Goal: Information Seeking & Learning: Learn about a topic

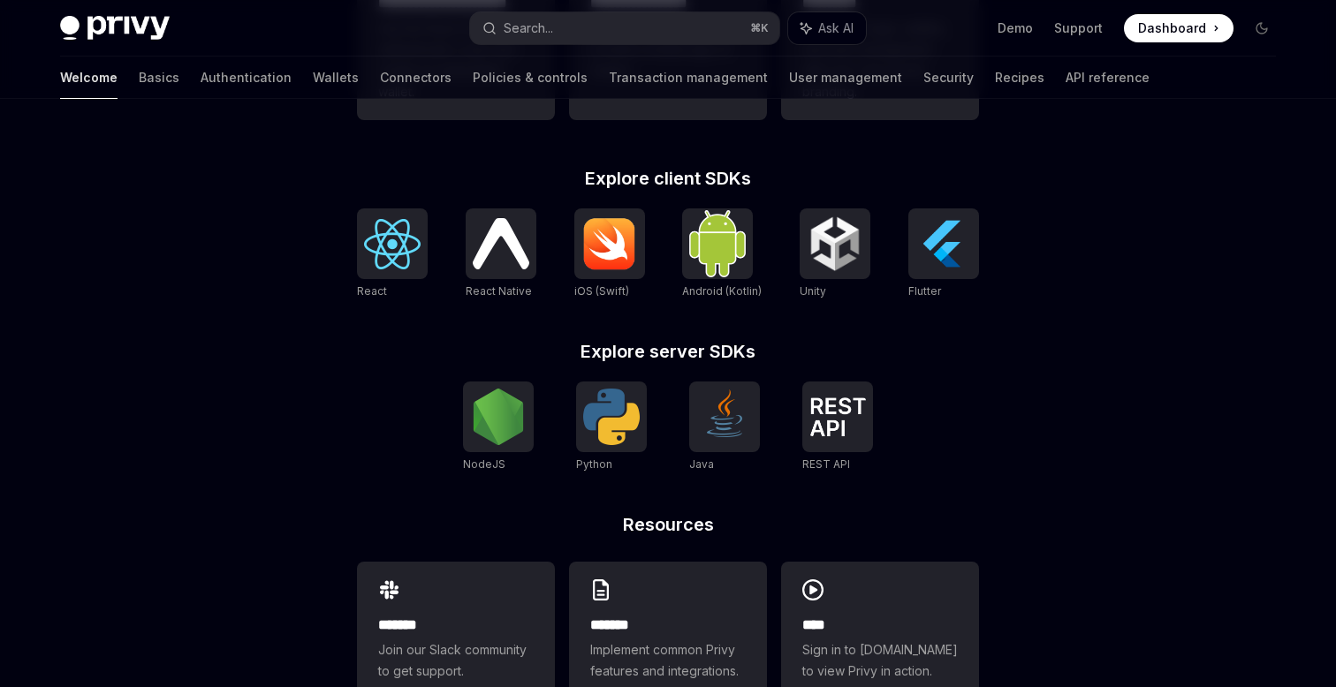
scroll to position [718, 0]
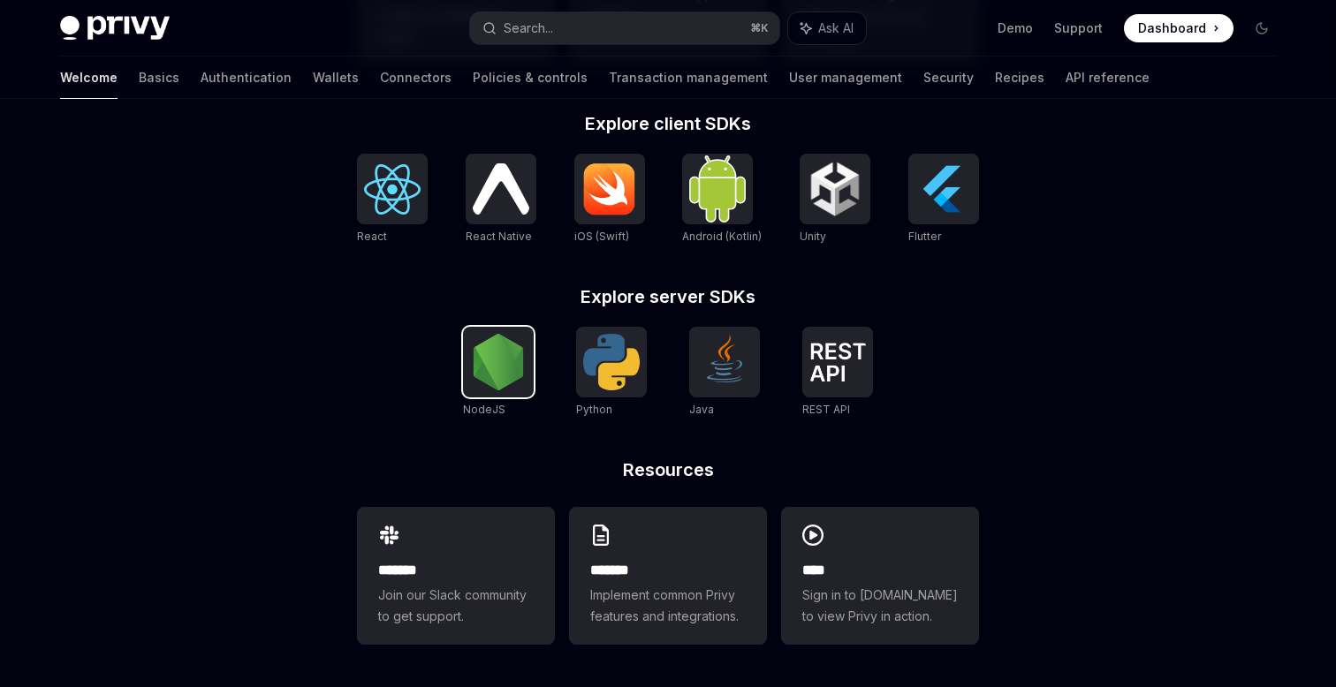
click at [506, 372] on img at bounding box center [498, 362] width 57 height 57
type textarea "*"
click at [825, 370] on img at bounding box center [837, 362] width 57 height 39
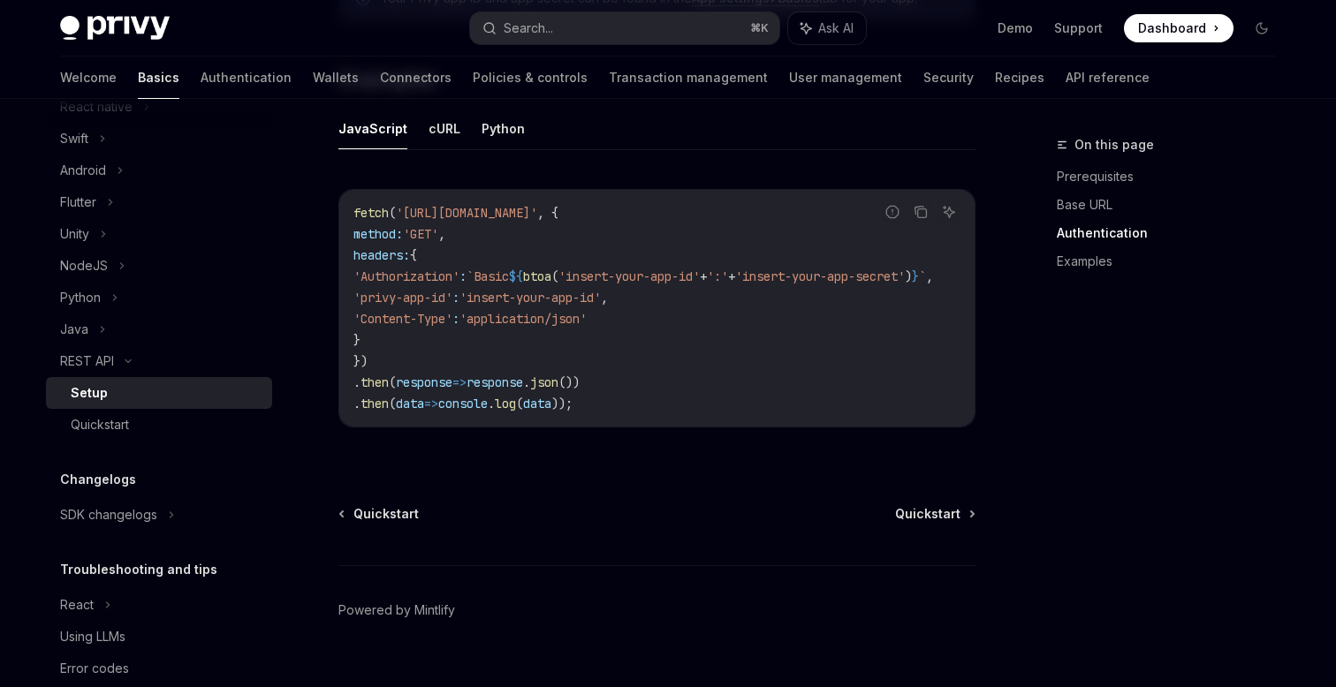
scroll to position [991, 0]
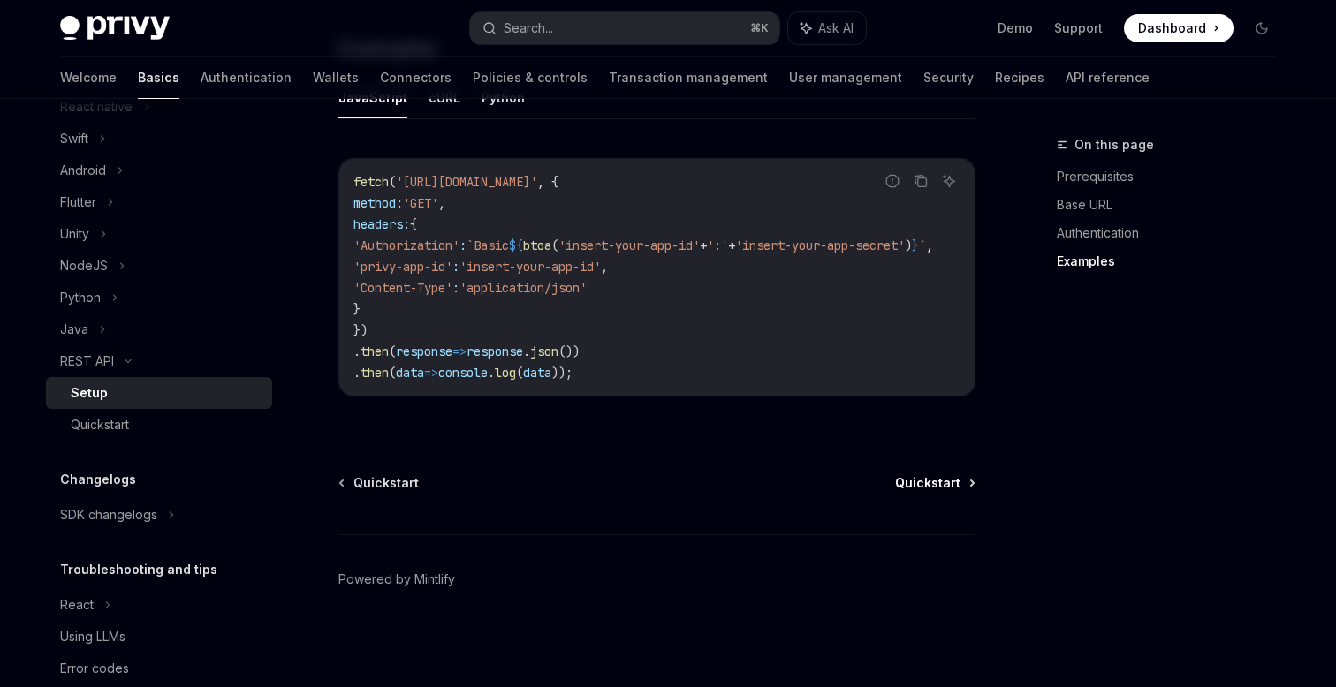
click at [932, 485] on span "Quickstart" at bounding box center [927, 484] width 65 height 18
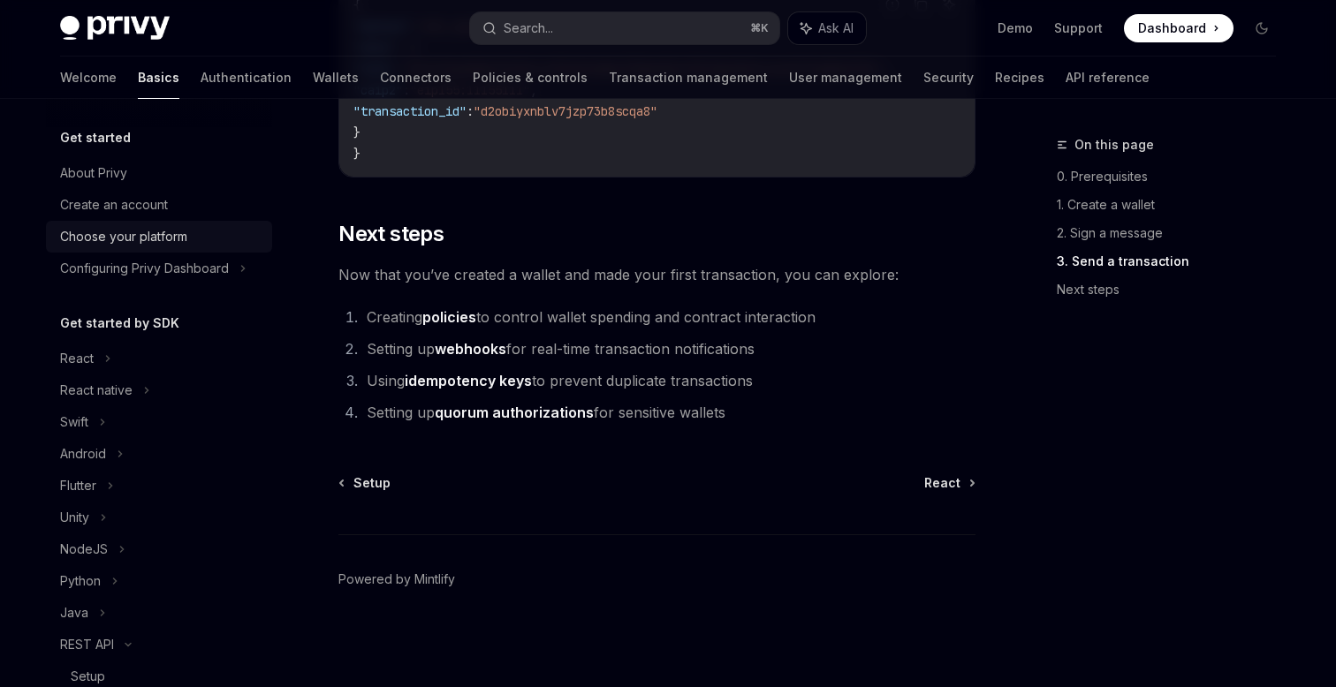
click at [176, 234] on div "Choose your platform" at bounding box center [123, 236] width 127 height 21
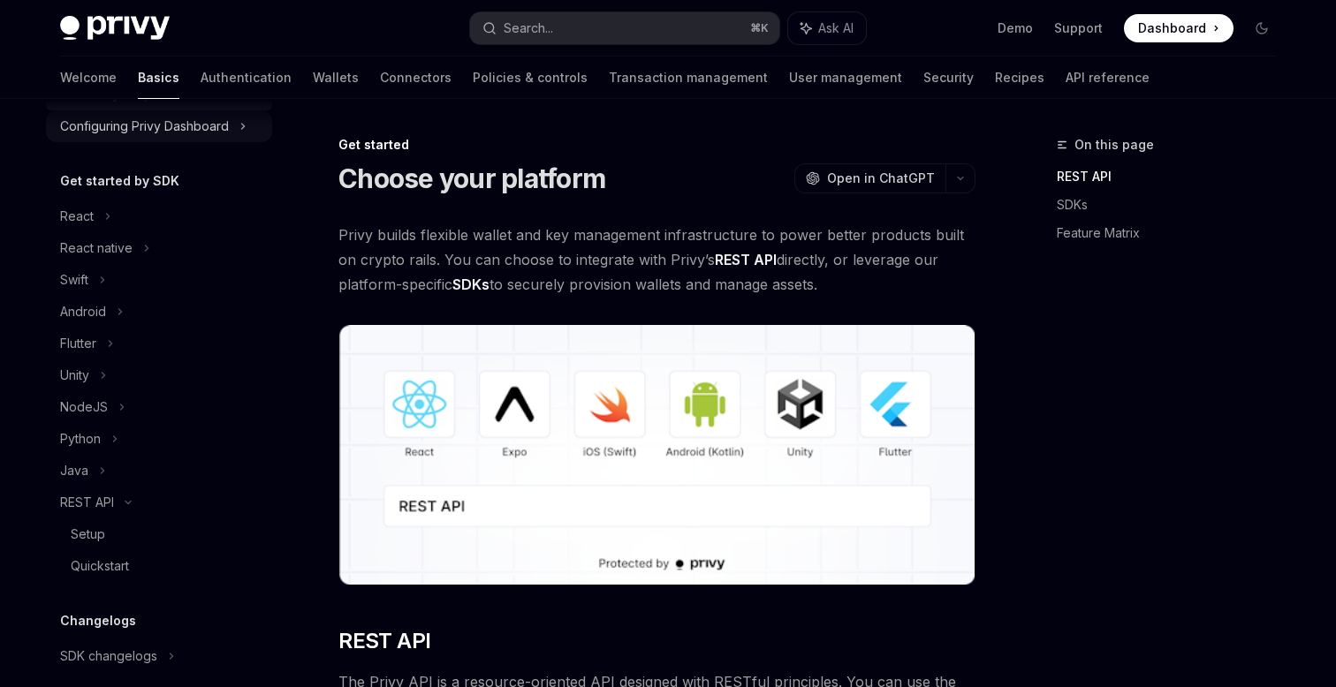
scroll to position [160, 0]
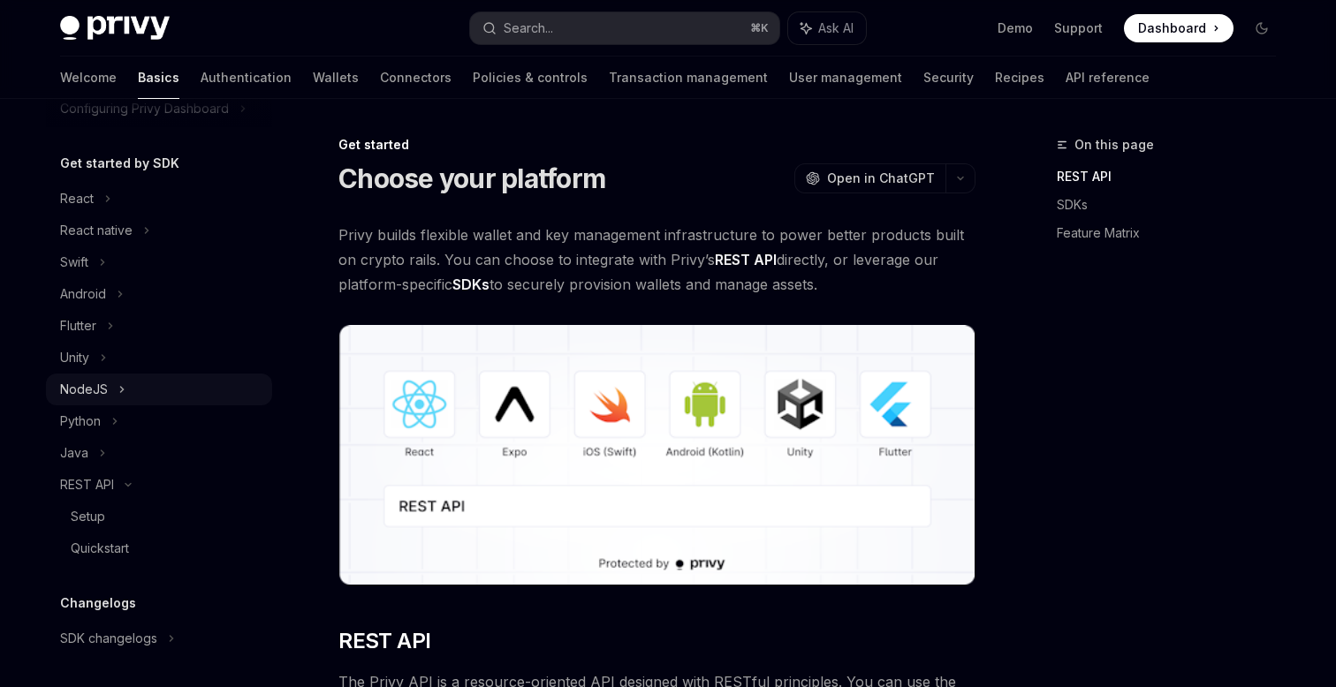
click at [95, 397] on div "NodeJS" at bounding box center [84, 389] width 48 height 21
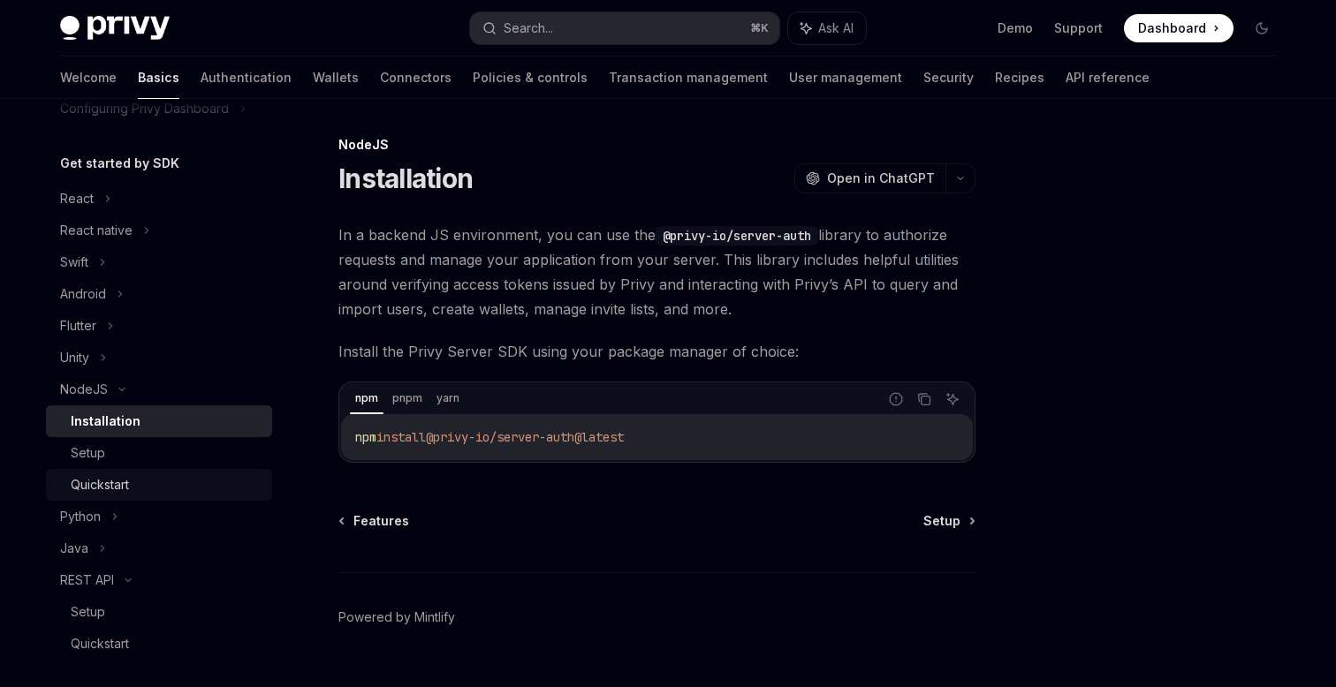
click at [98, 484] on div "Quickstart" at bounding box center [100, 485] width 58 height 21
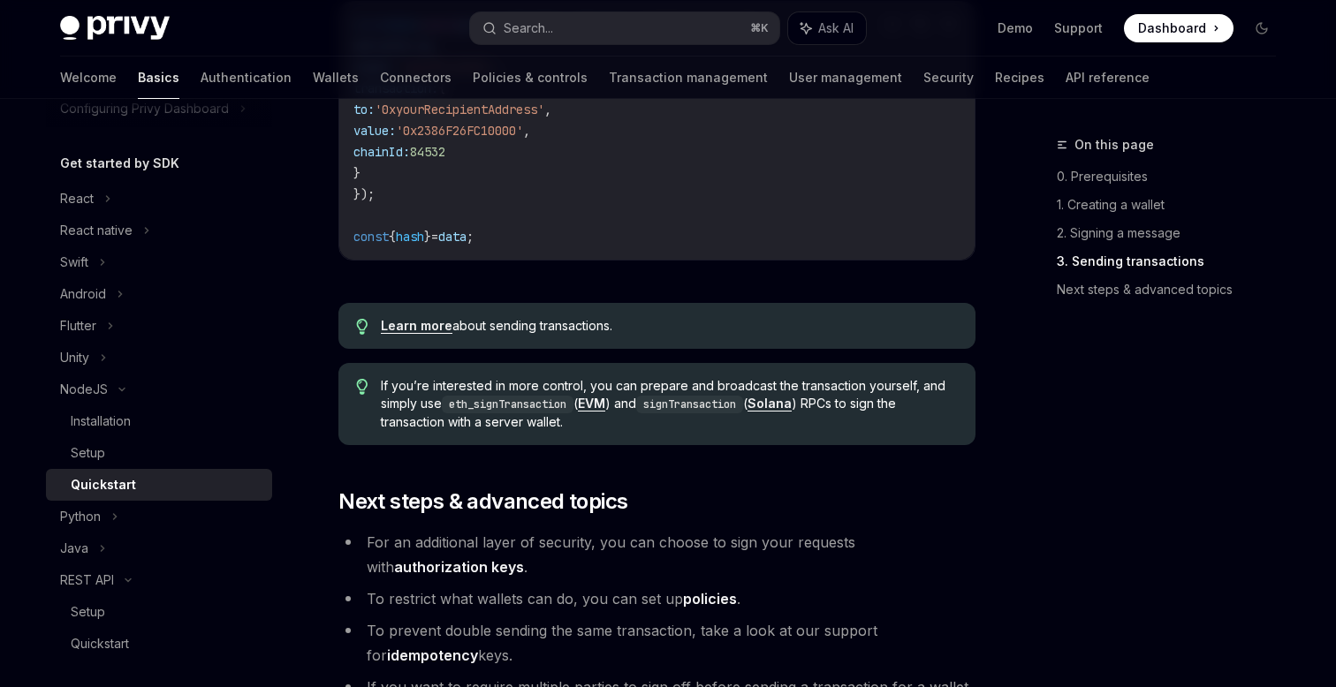
scroll to position [1634, 0]
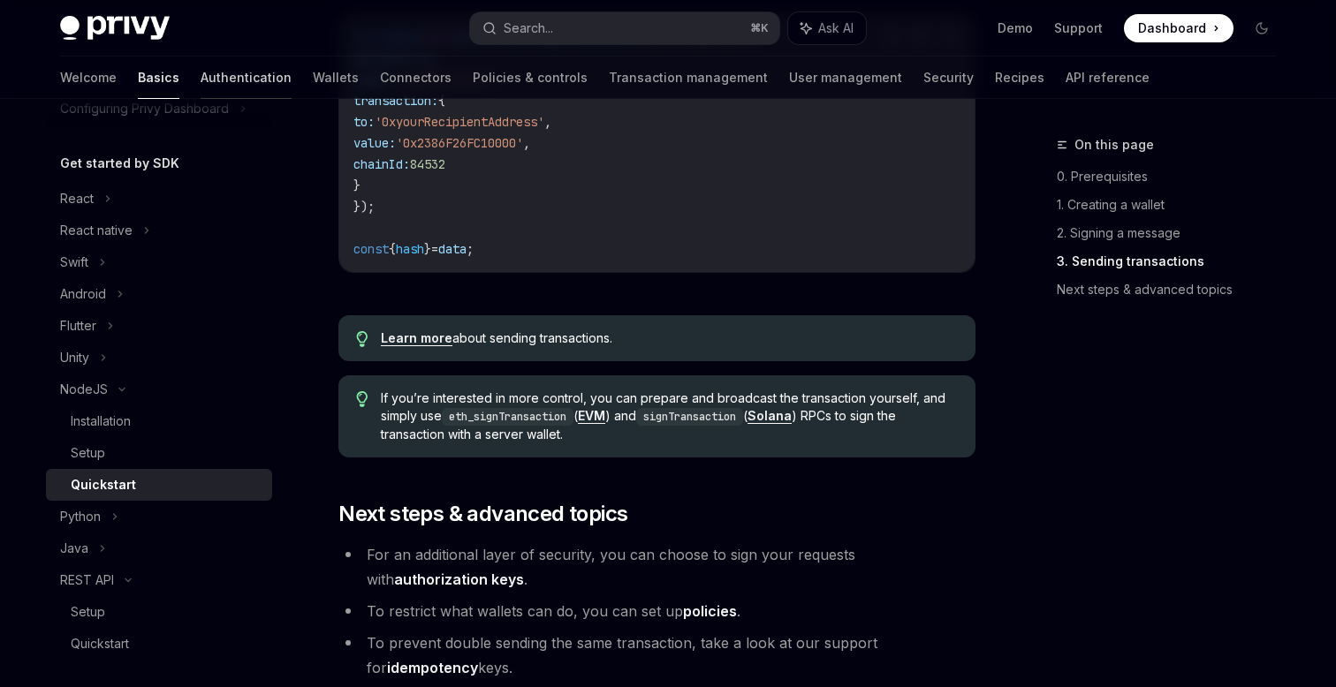
click at [201, 72] on link "Authentication" at bounding box center [246, 78] width 91 height 42
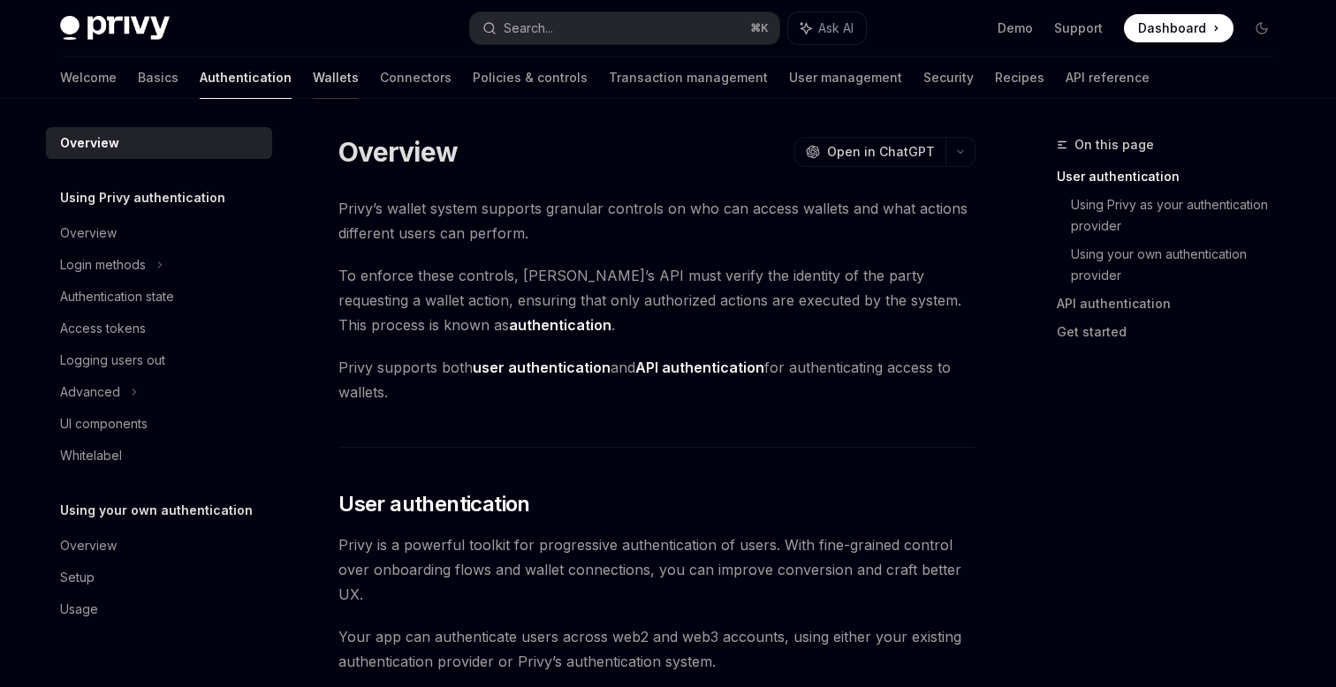
click at [313, 80] on link "Wallets" at bounding box center [336, 78] width 46 height 42
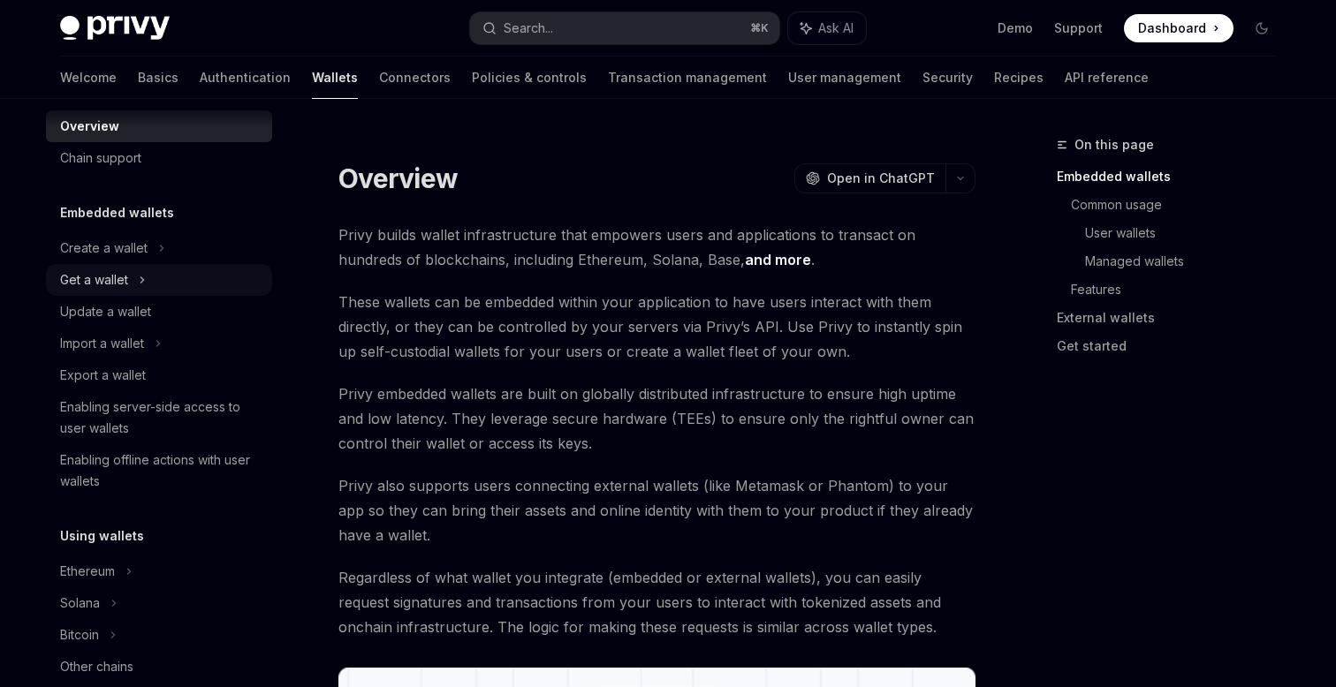
scroll to position [33, 0]
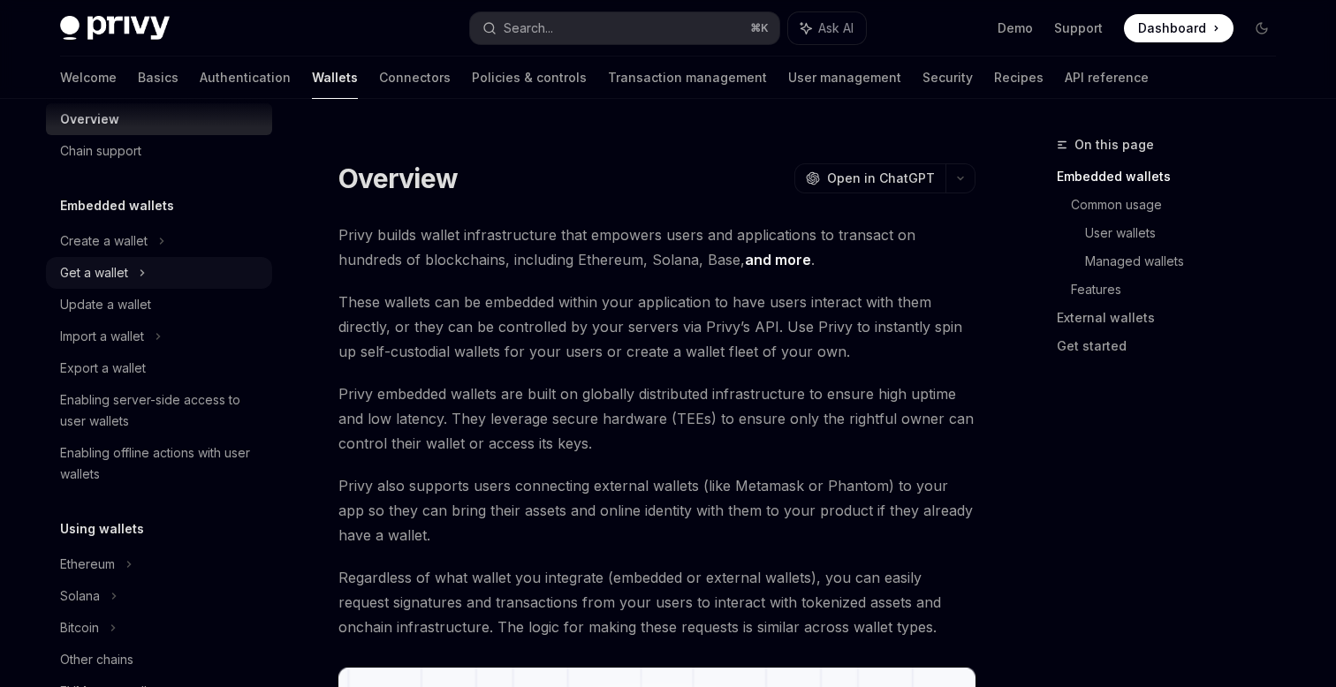
click at [111, 276] on div "Get a wallet" at bounding box center [94, 272] width 68 height 21
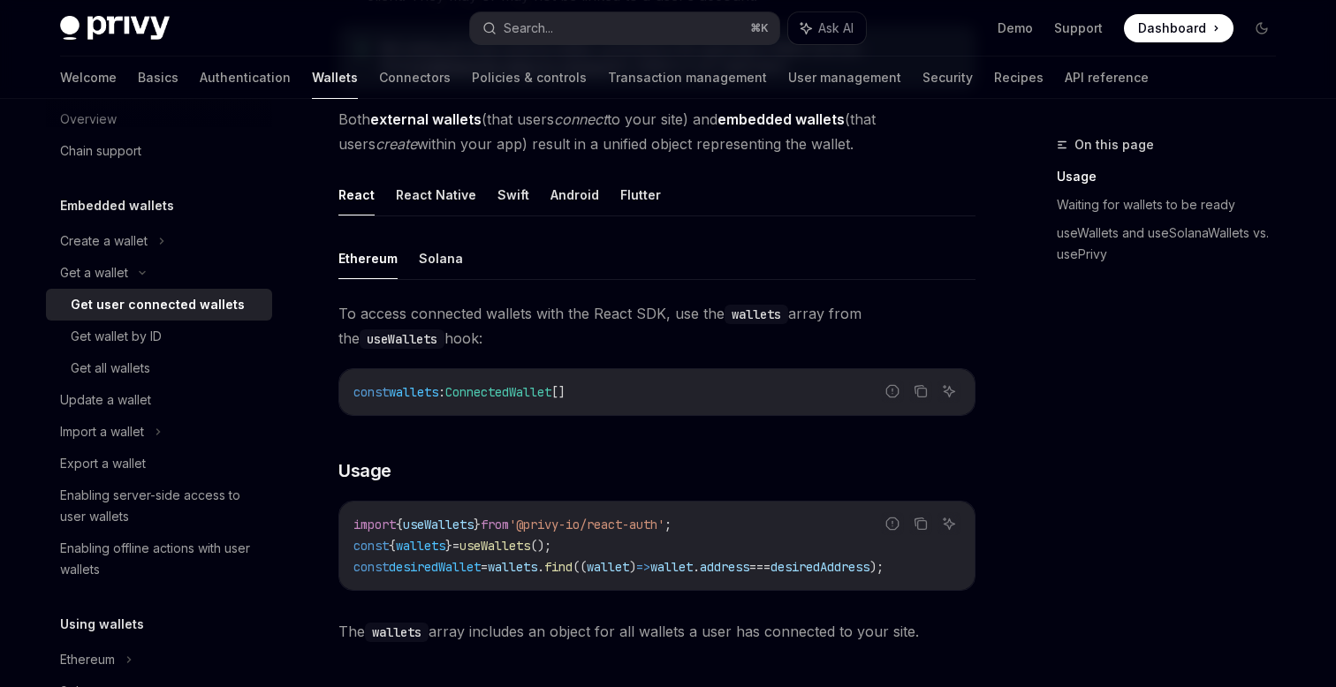
scroll to position [459, 0]
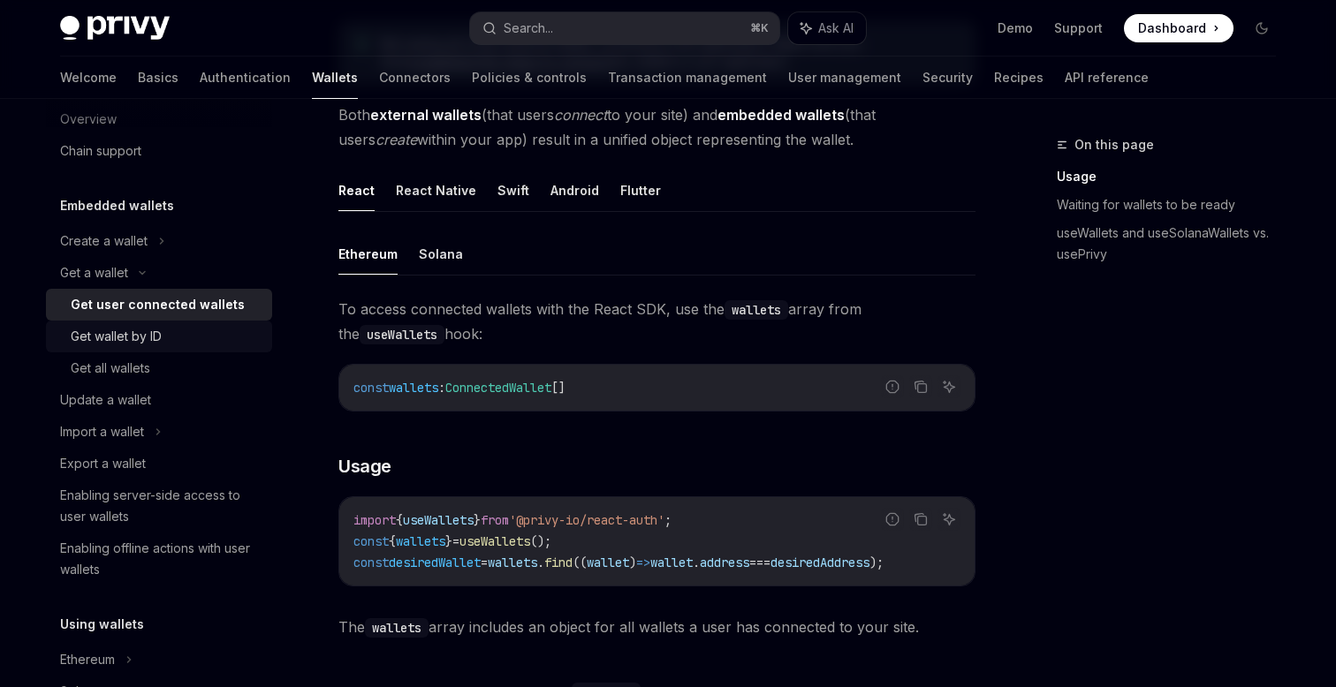
click at [156, 330] on div "Get wallet by ID" at bounding box center [116, 336] width 91 height 21
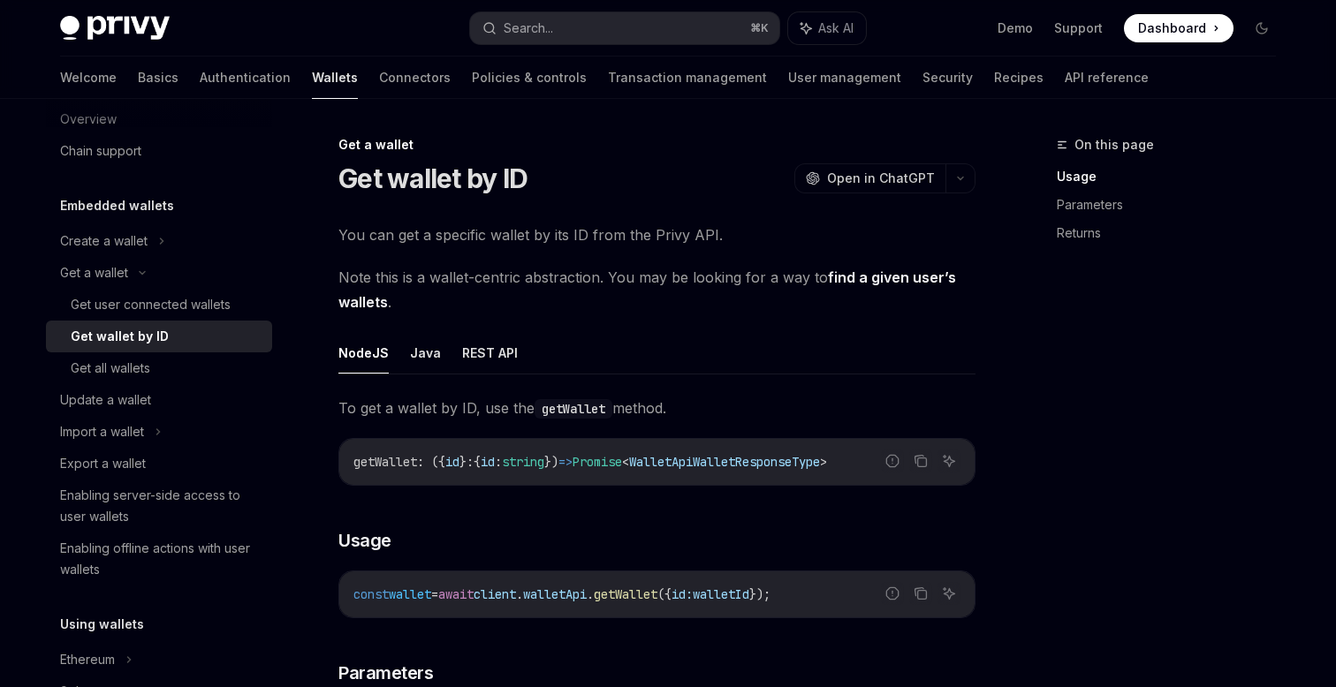
click at [928, 278] on link "find a given user’s wallets" at bounding box center [647, 290] width 618 height 43
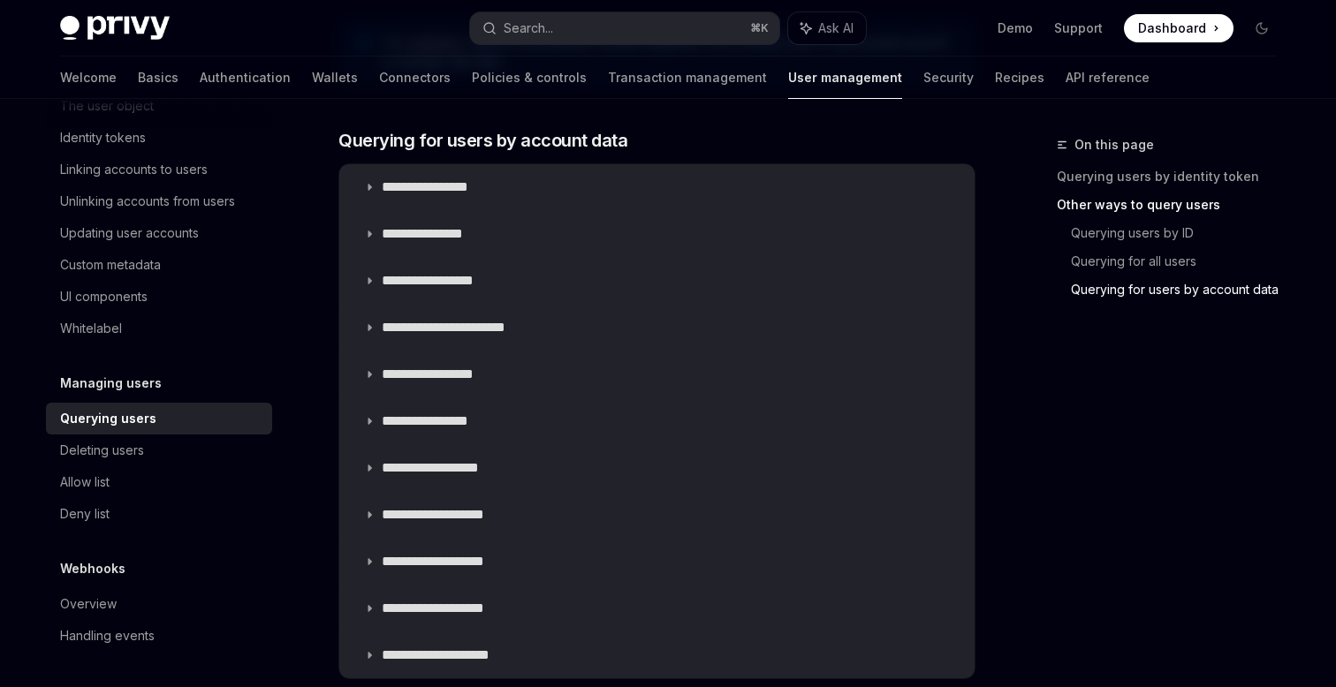
scroll to position [1093, 0]
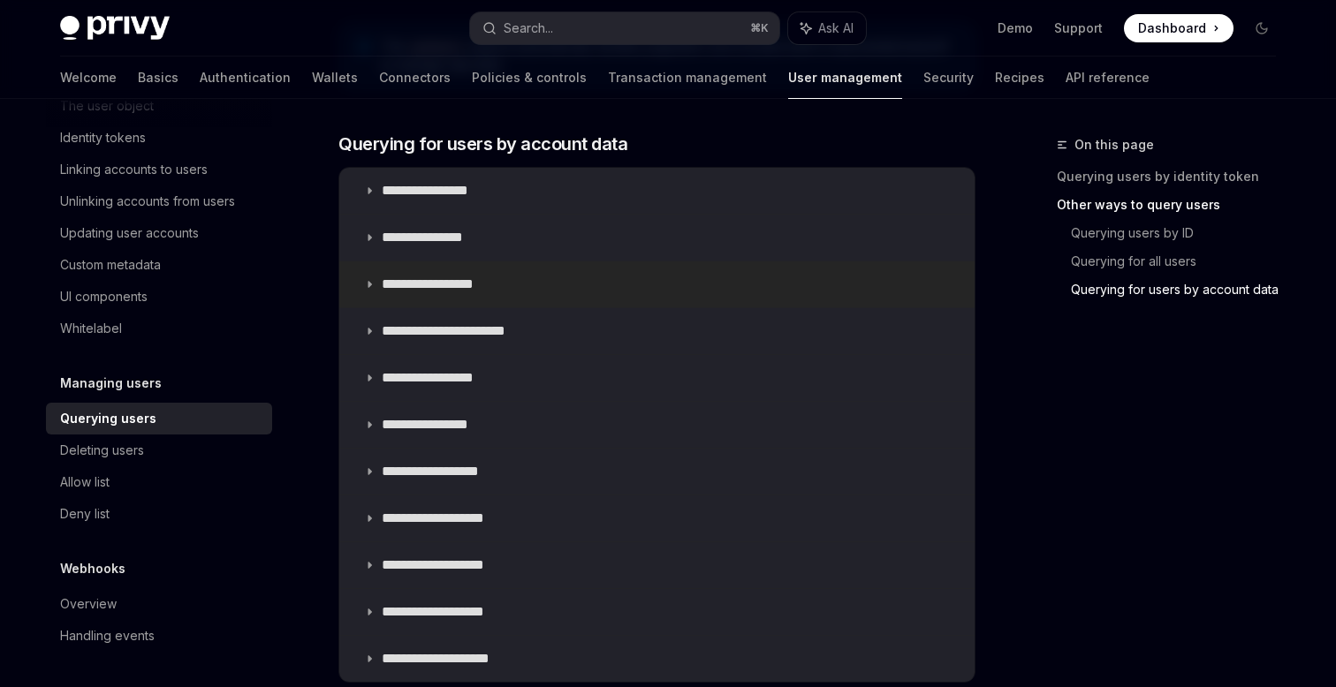
click at [368, 285] on icon at bounding box center [369, 284] width 11 height 11
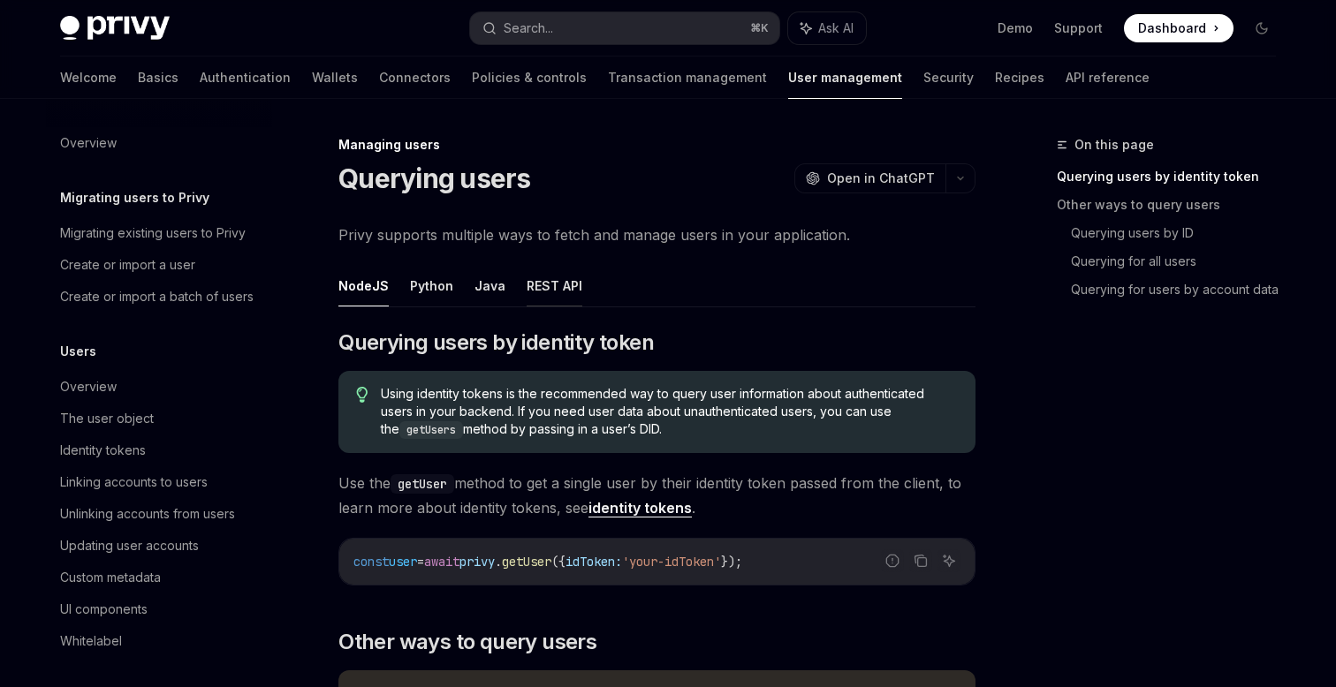
click at [540, 276] on button "REST API" at bounding box center [555, 286] width 56 height 42
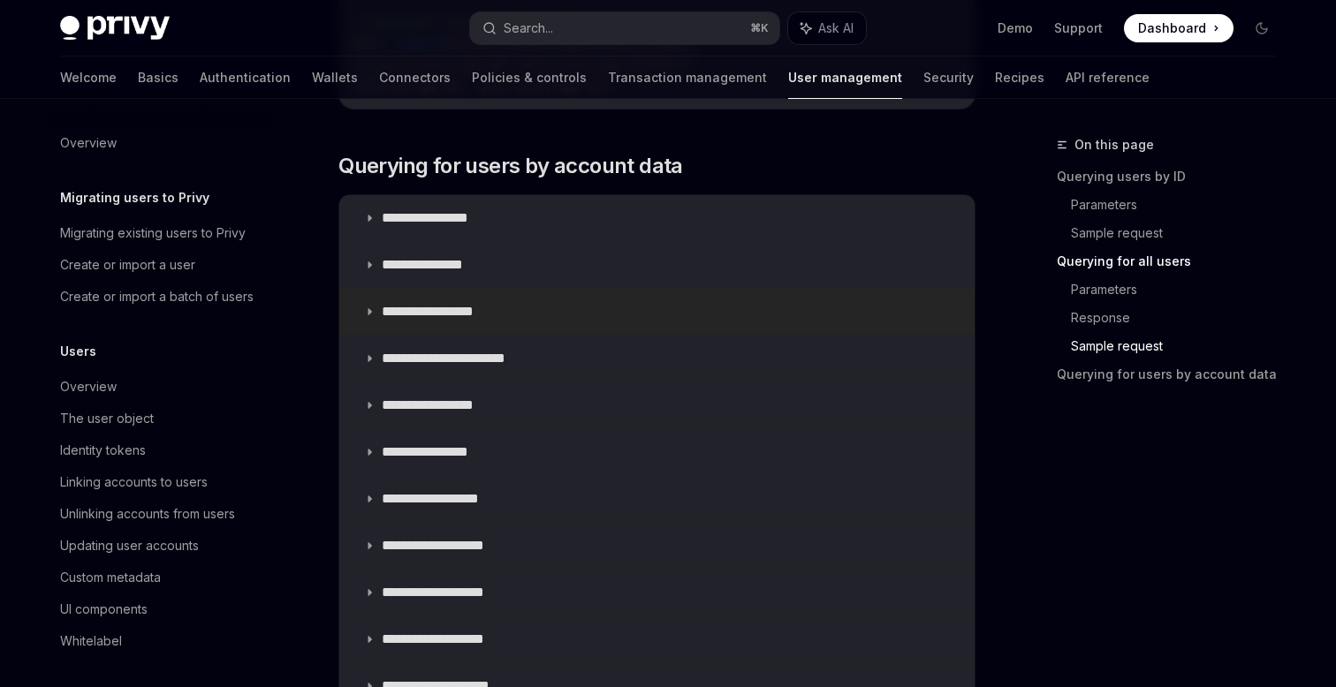
scroll to position [1601, 0]
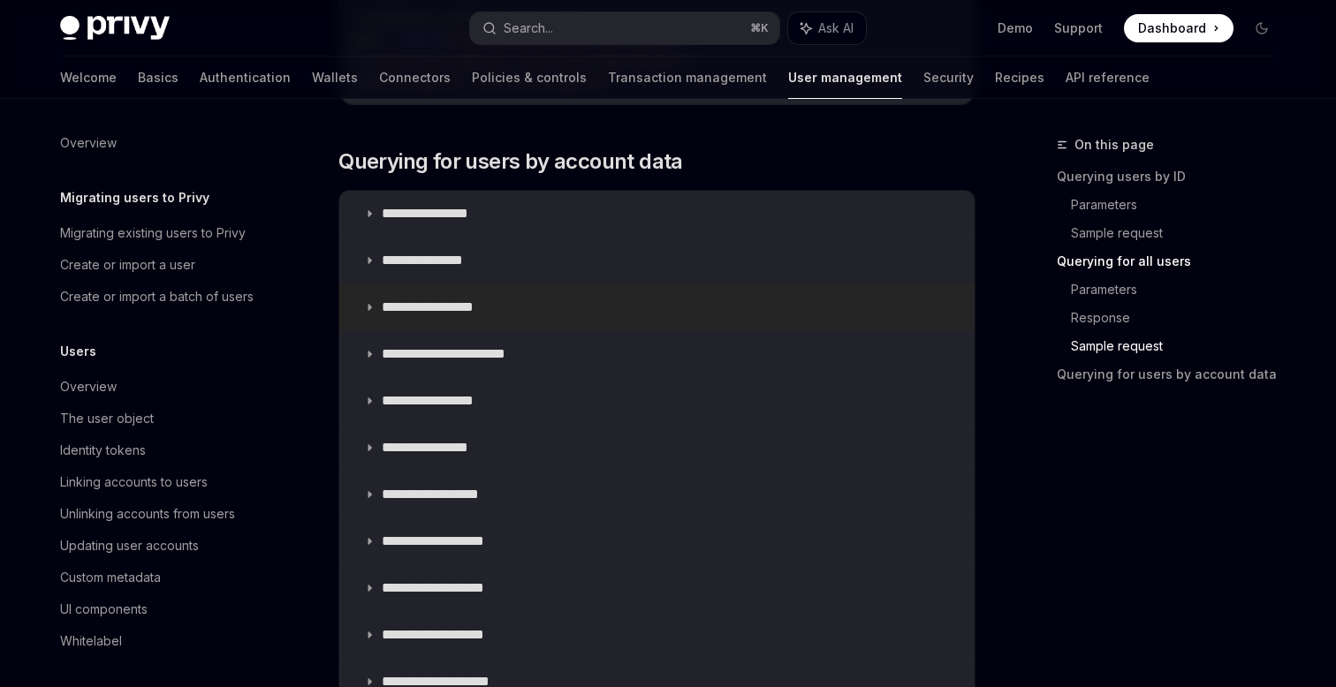
click at [431, 300] on p "**********" at bounding box center [441, 308] width 119 height 18
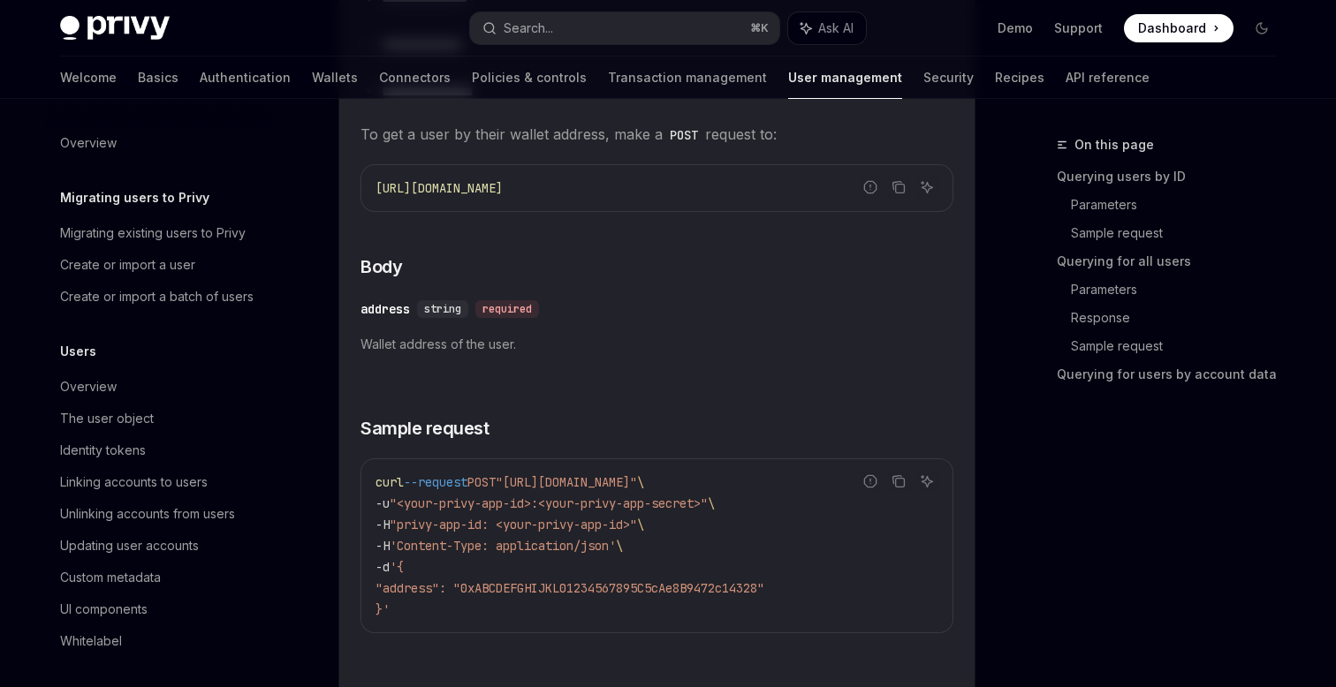
scroll to position [1763, 0]
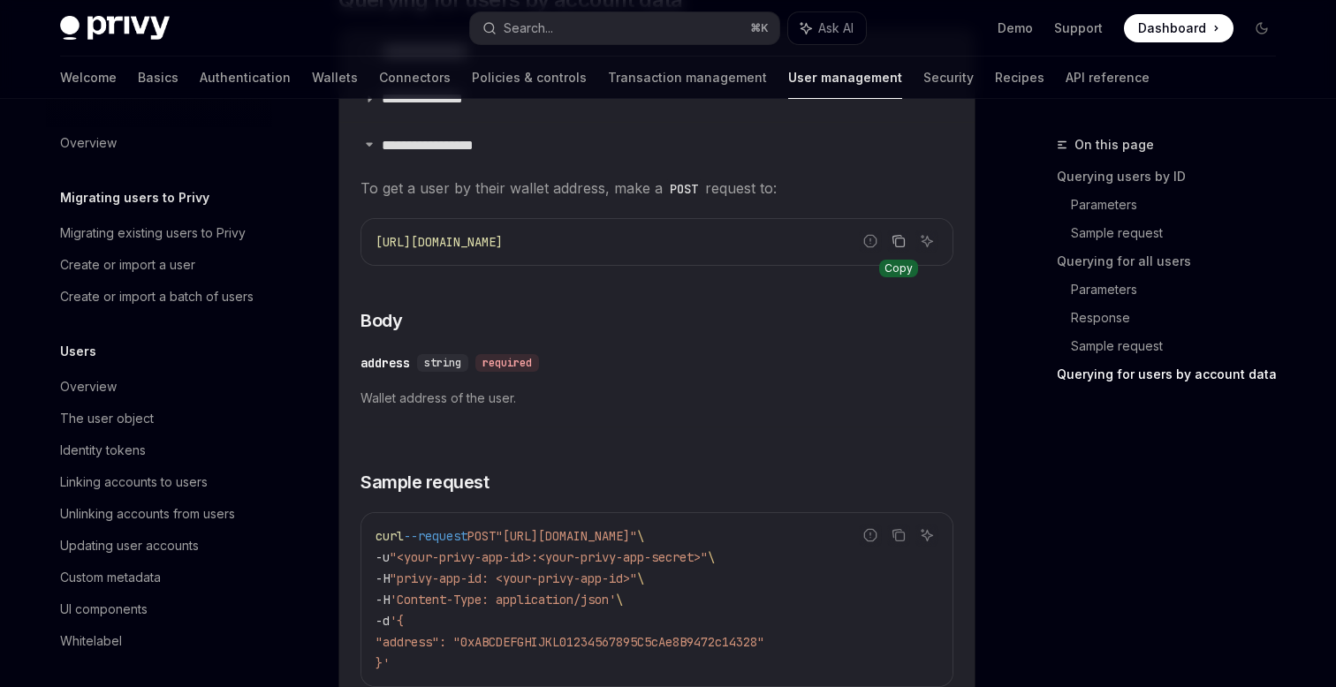
click at [906, 243] on button "Copy the contents from the code block" at bounding box center [898, 241] width 23 height 23
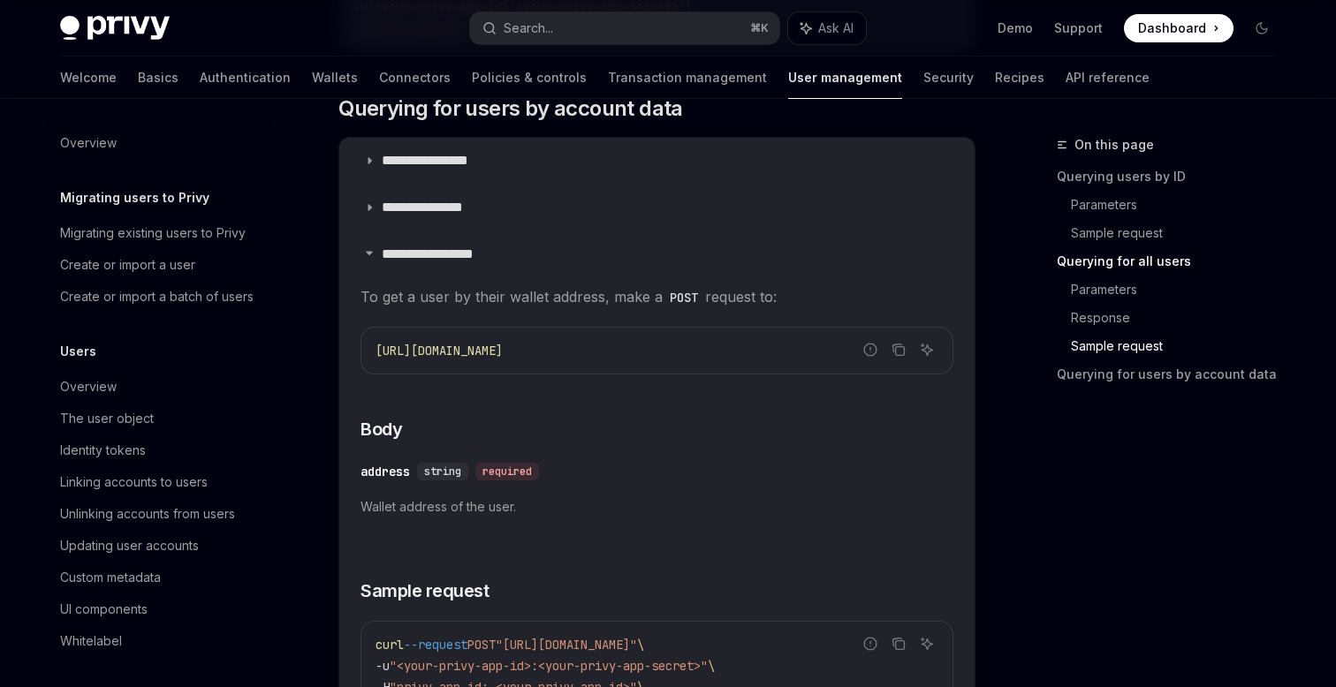
scroll to position [1519, 0]
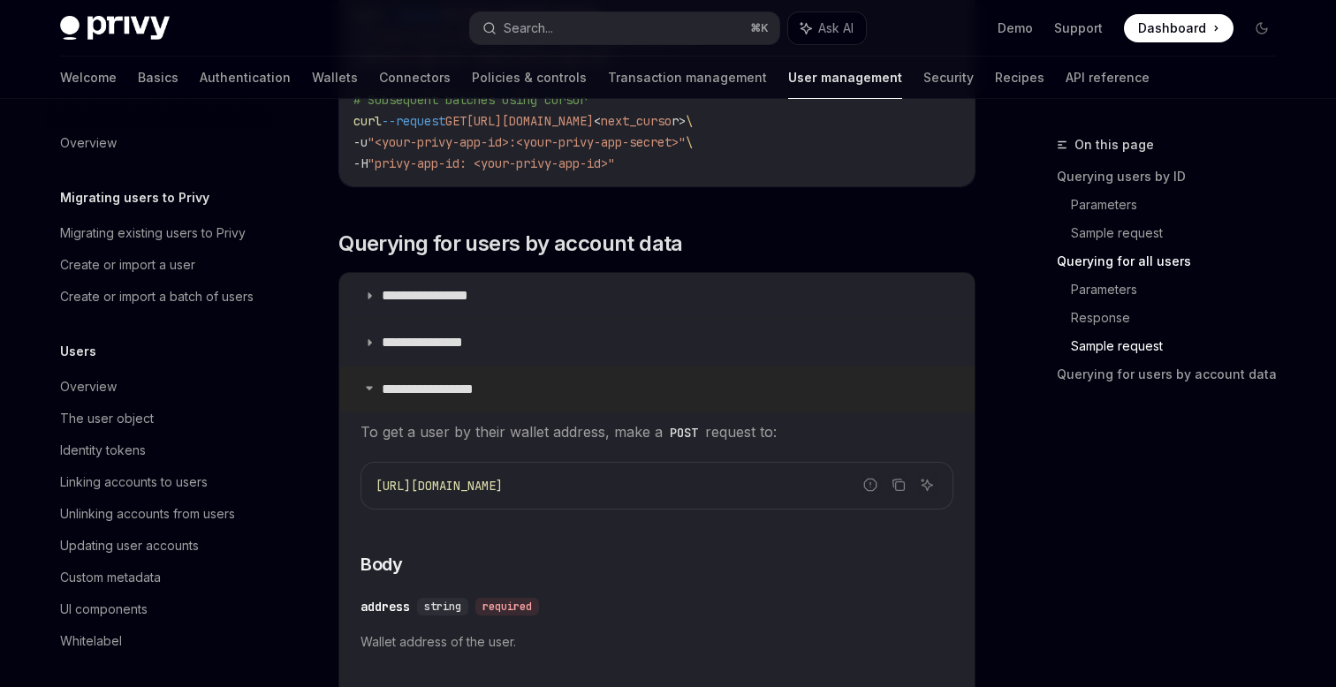
click at [370, 383] on icon at bounding box center [369, 388] width 11 height 11
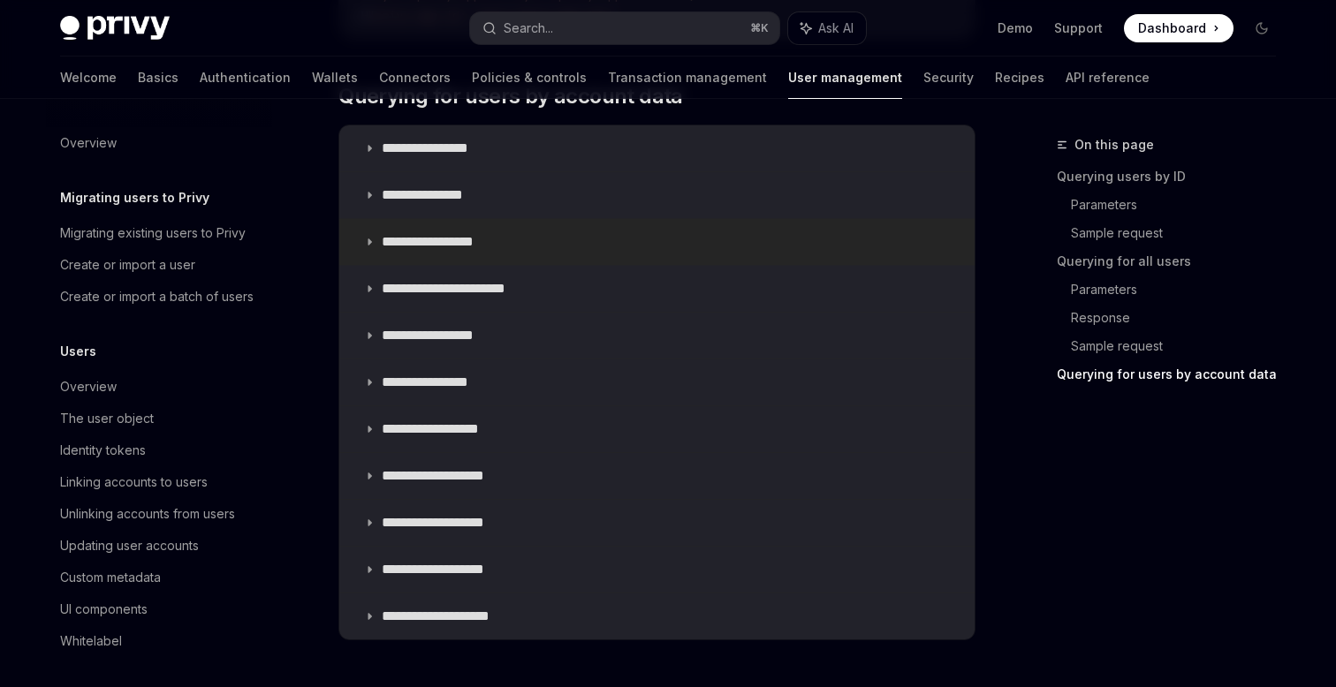
scroll to position [1670, 0]
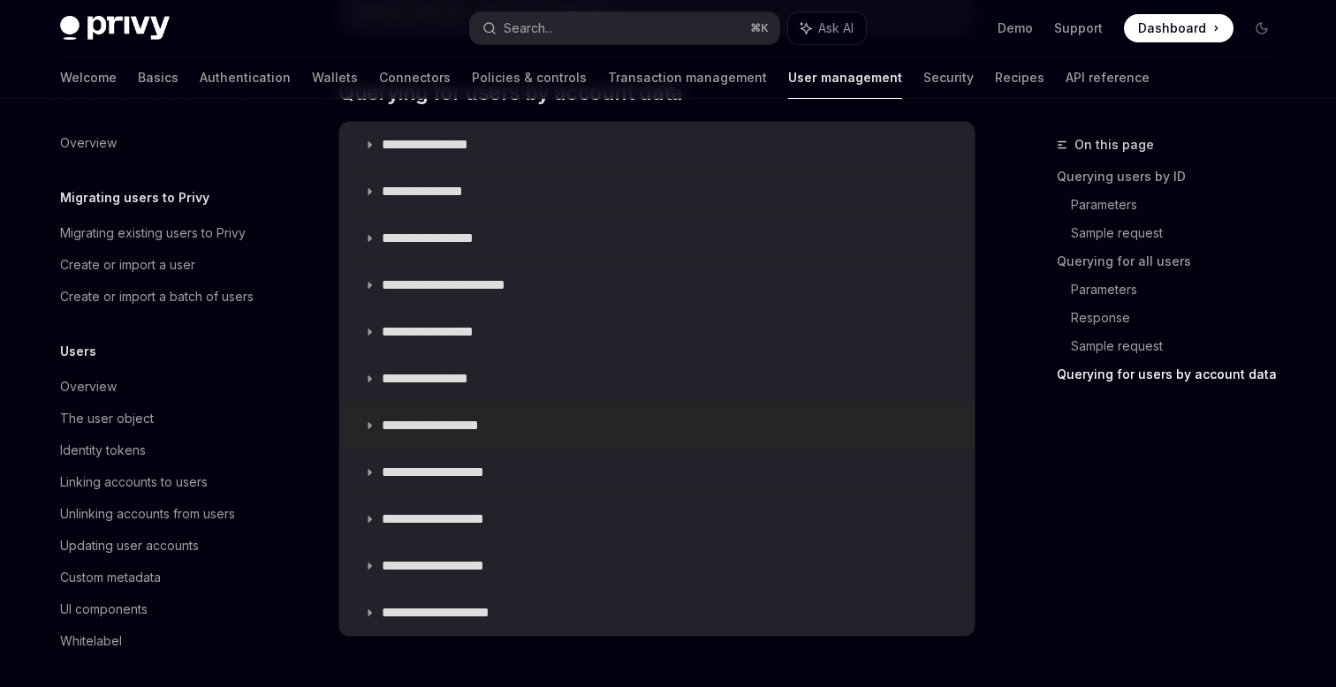
click at [374, 416] on summary "**********" at bounding box center [656, 426] width 635 height 46
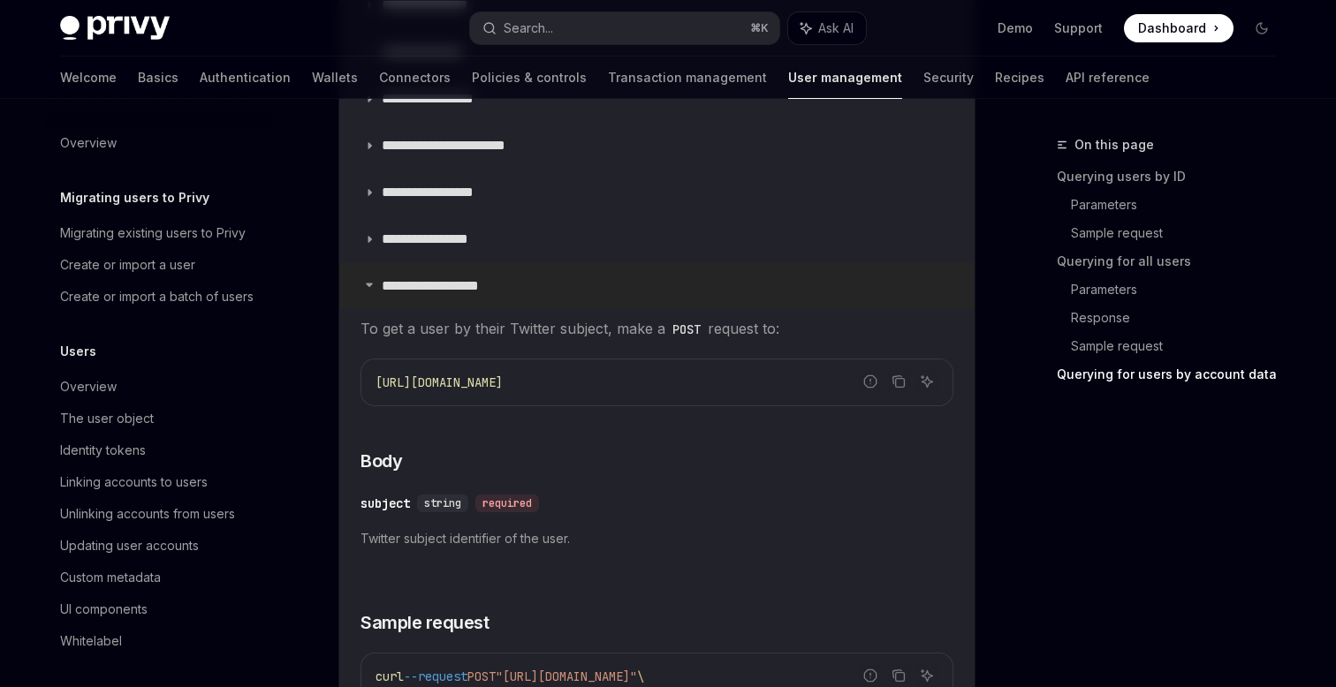
scroll to position [1788, 0]
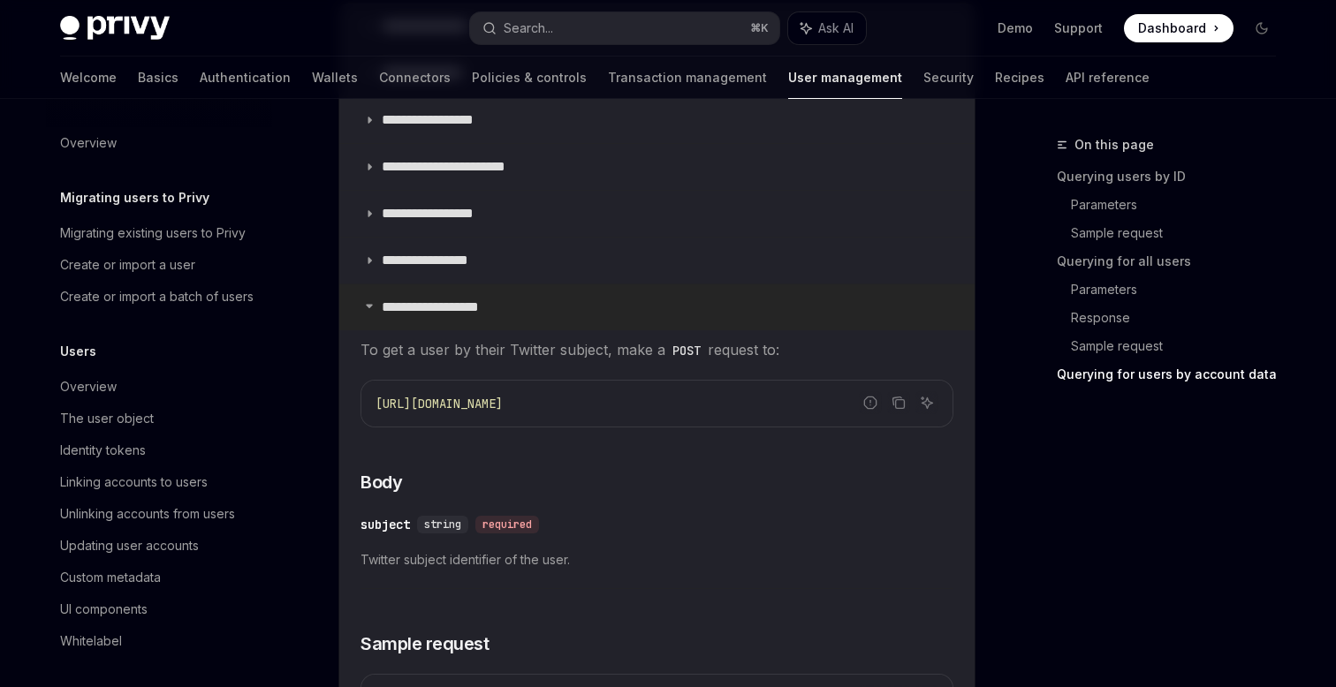
click at [371, 315] on summary "**********" at bounding box center [656, 308] width 635 height 46
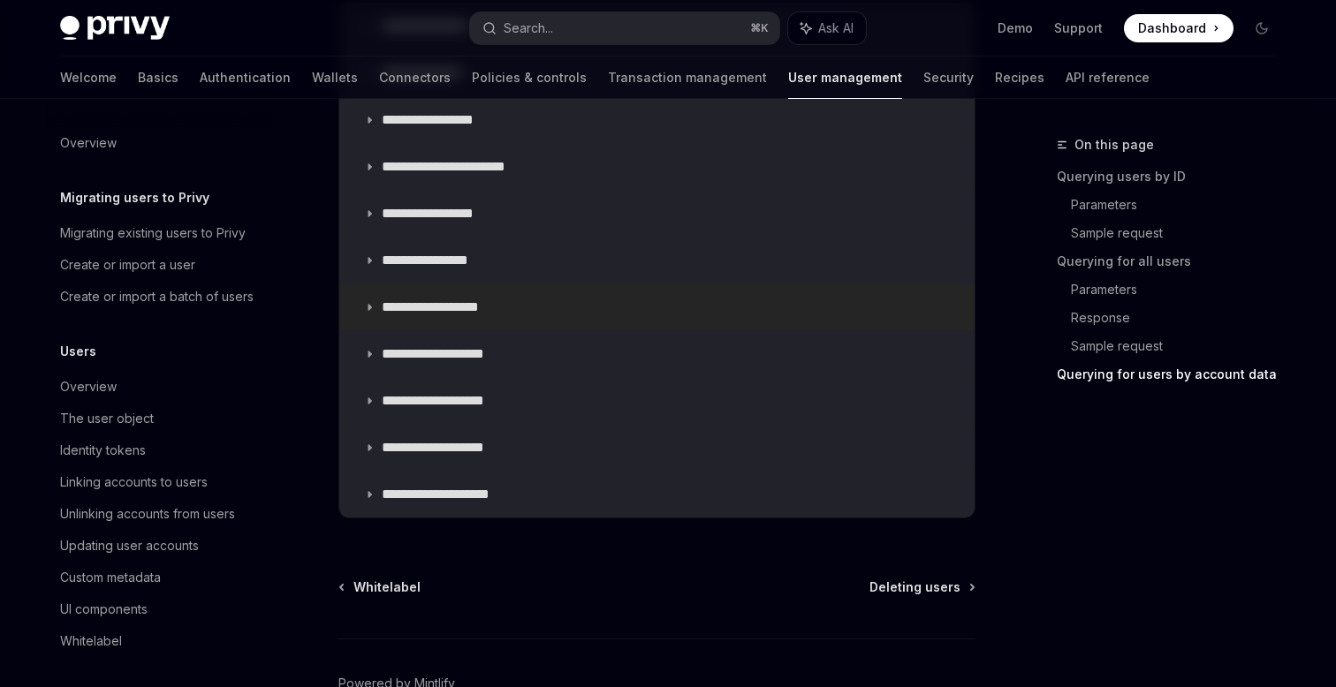
click at [371, 315] on summary "**********" at bounding box center [656, 308] width 635 height 46
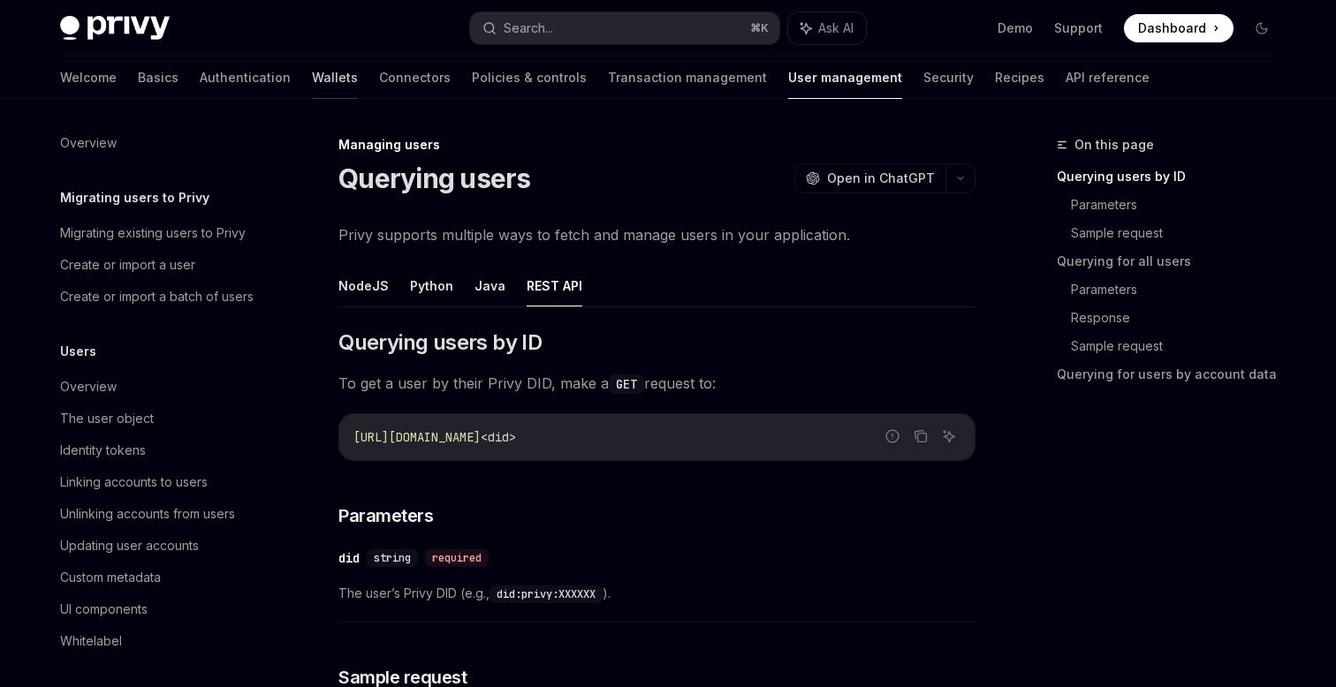
click at [312, 82] on link "Wallets" at bounding box center [335, 78] width 46 height 42
type textarea "*"
